Goal: Information Seeking & Learning: Learn about a topic

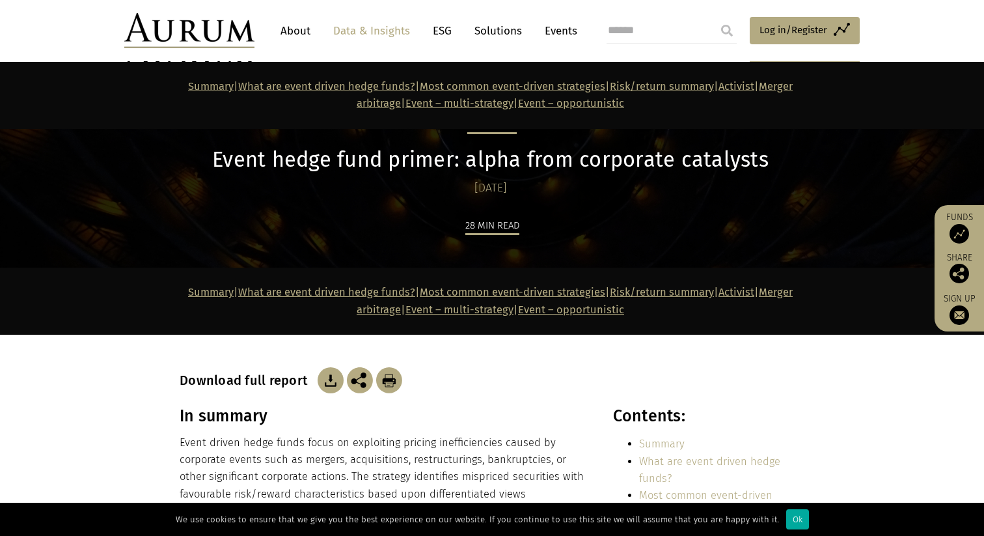
scroll to position [4992, 0]
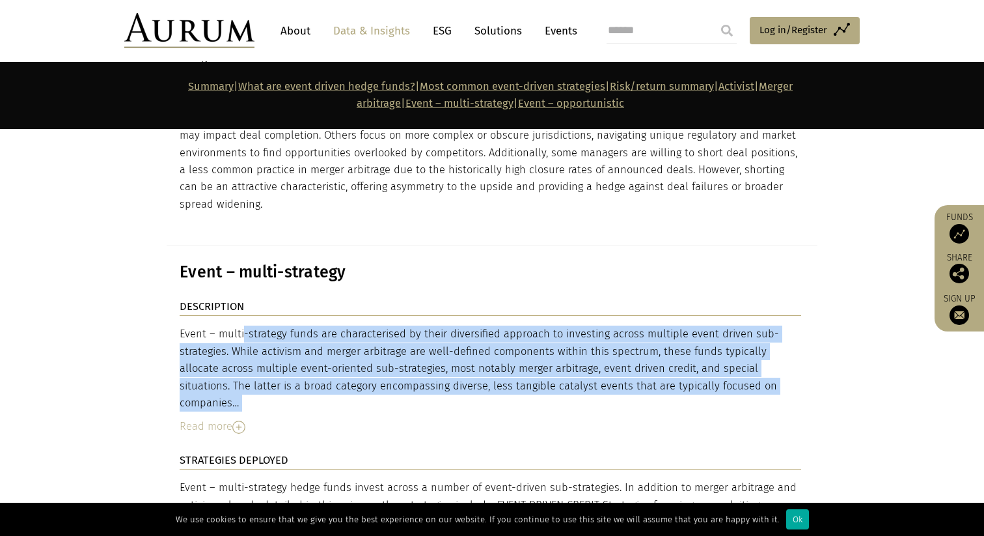
click at [355, 325] on div "Event – multi-strategy funds are characterised by their diversified approach to…" at bounding box center [490, 368] width 621 height 86
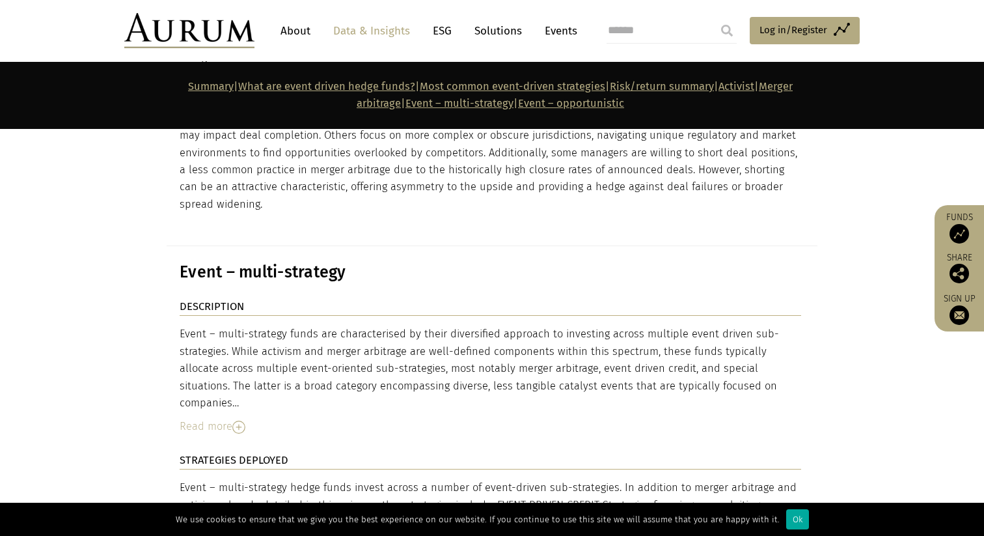
click at [363, 325] on div "Event – multi-strategy funds are characterised by their diversified approach to…" at bounding box center [490, 368] width 621 height 86
click at [379, 325] on div "Event – multi-strategy funds are characterised by their diversified approach to…" at bounding box center [490, 368] width 621 height 86
click at [395, 325] on div "Event – multi-strategy funds are characterised by their diversified approach to…" at bounding box center [490, 368] width 621 height 86
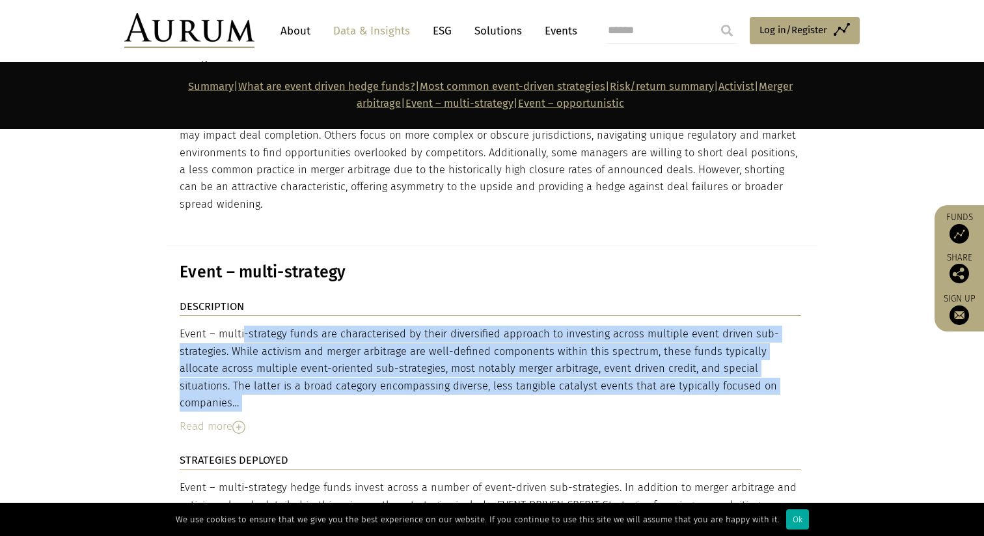
click at [395, 325] on div "Event – multi-strategy funds are characterised by their diversified approach to…" at bounding box center [490, 368] width 621 height 86
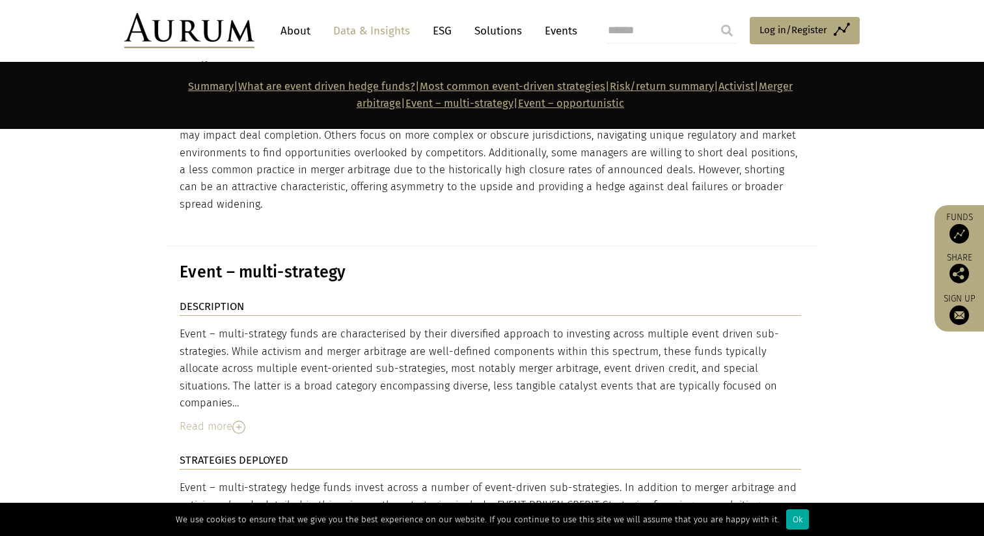
click at [323, 325] on div "Event – multi-strategy funds are characterised by their diversified approach to…" at bounding box center [490, 368] width 621 height 86
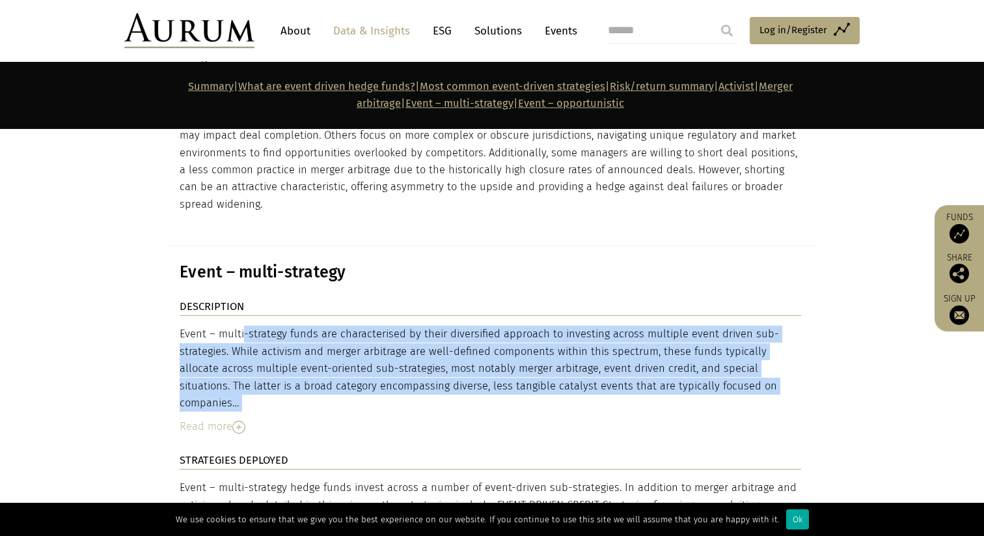
click at [323, 325] on div "Event – multi-strategy funds are characterised by their diversified approach to…" at bounding box center [490, 368] width 621 height 86
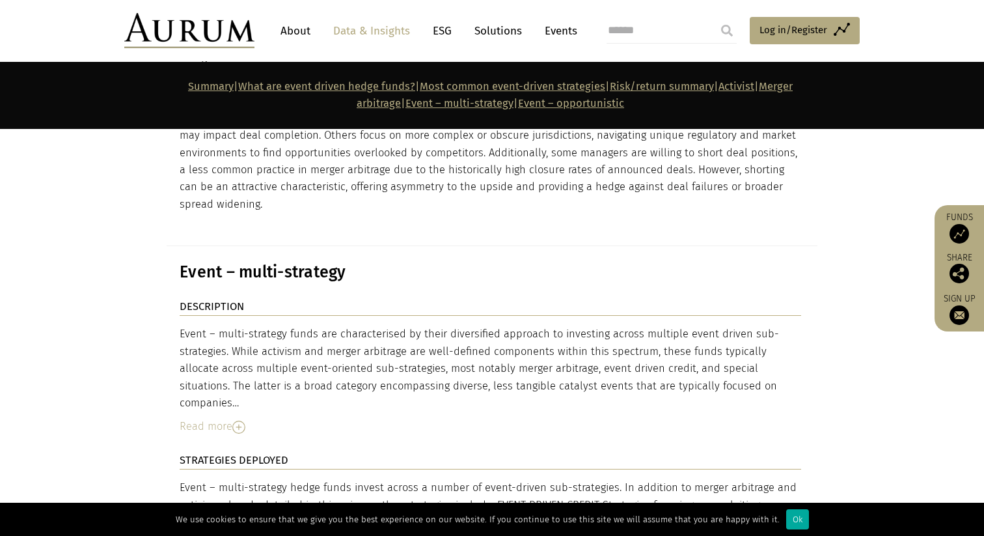
click at [246, 325] on div "Event – multi-strategy funds are characterised by their diversified approach to…" at bounding box center [490, 368] width 621 height 86
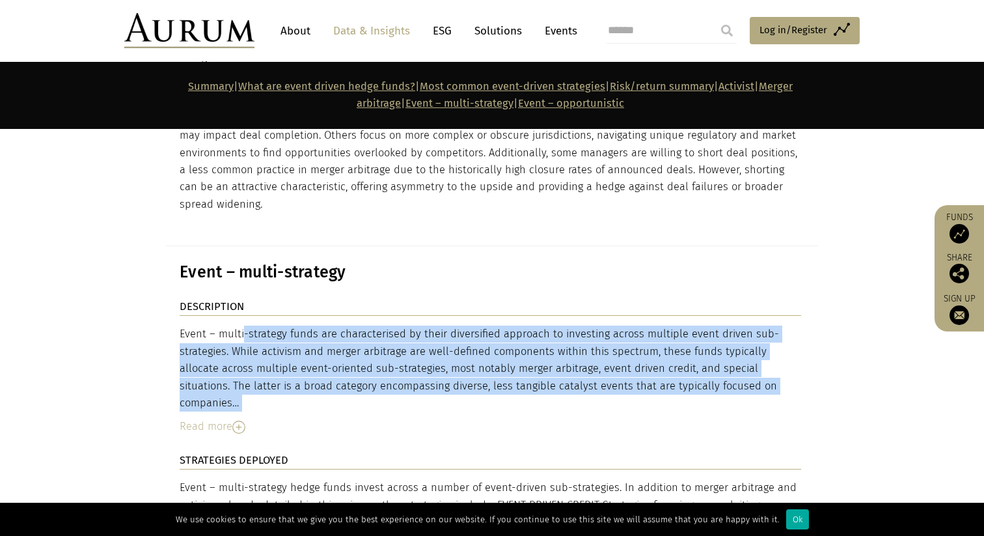
click at [246, 325] on div "Event – multi-strategy funds are characterised by their diversified approach to…" at bounding box center [490, 368] width 621 height 86
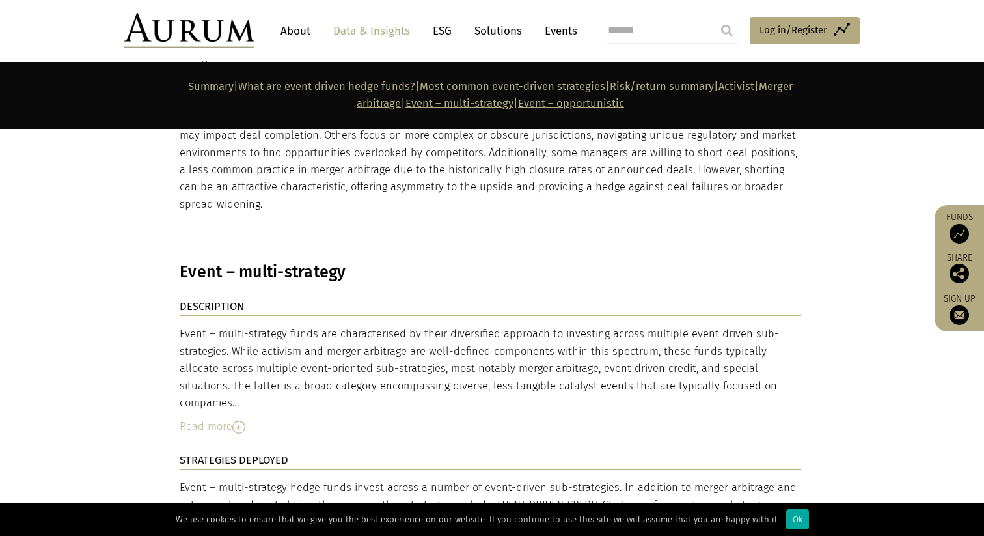
click at [230, 325] on div "Event – multi-strategy funds are characterised by their diversified approach to…" at bounding box center [490, 368] width 621 height 86
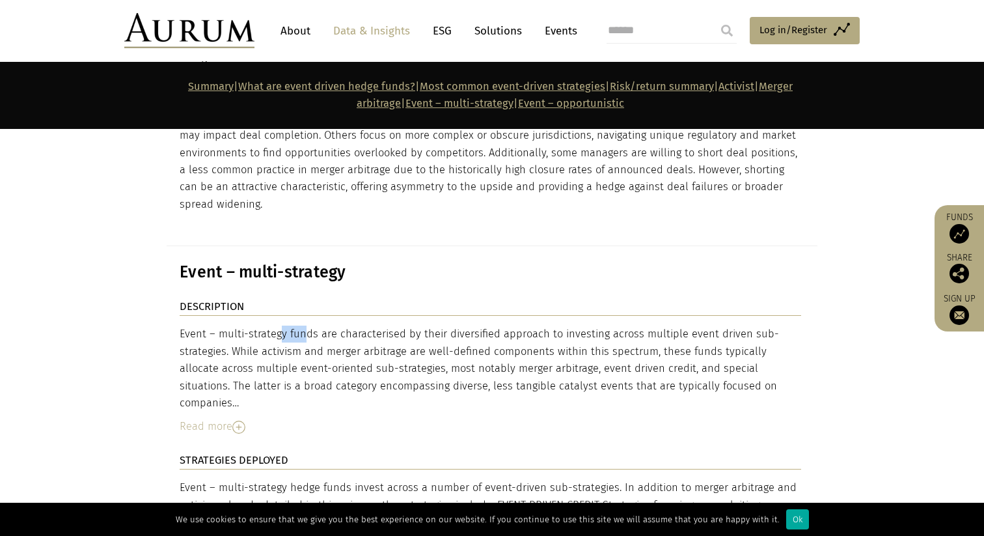
click at [230, 325] on div "Event – multi-strategy funds are characterised by their diversified approach to…" at bounding box center [490, 368] width 621 height 86
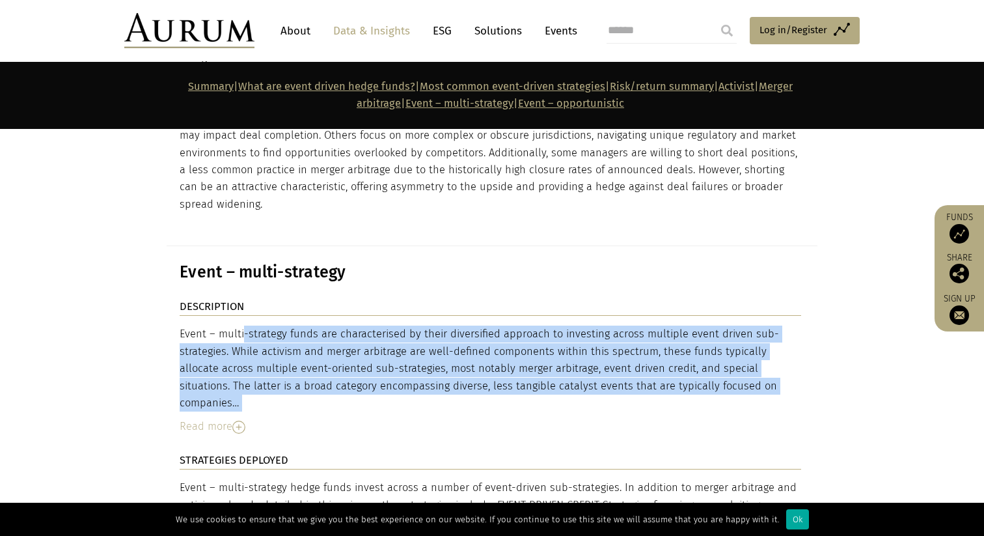
click at [230, 325] on div "Event – multi-strategy funds are characterised by their diversified approach to…" at bounding box center [490, 368] width 621 height 86
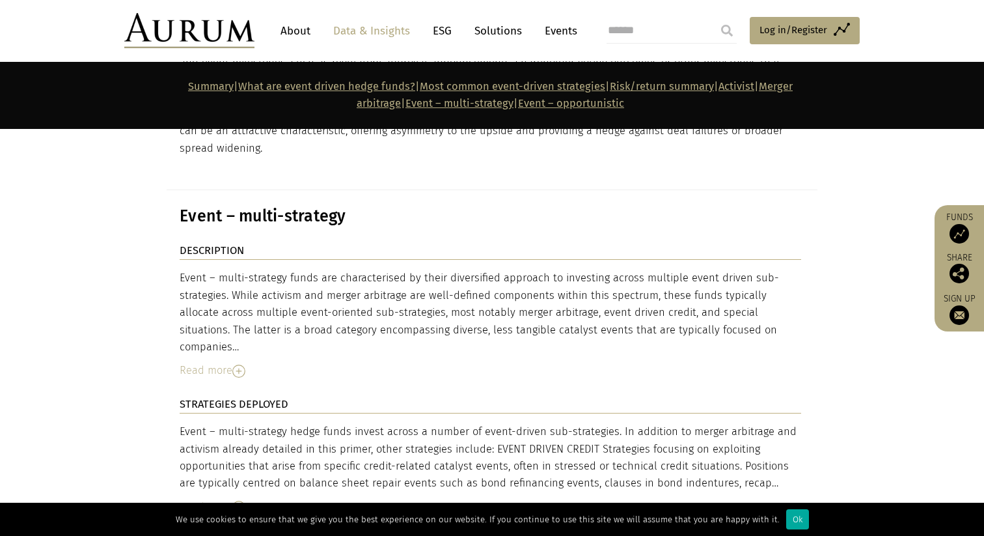
scroll to position [5049, 0]
click at [219, 361] on div "Read more" at bounding box center [490, 369] width 621 height 17
